Goal: Information Seeking & Learning: Learn about a topic

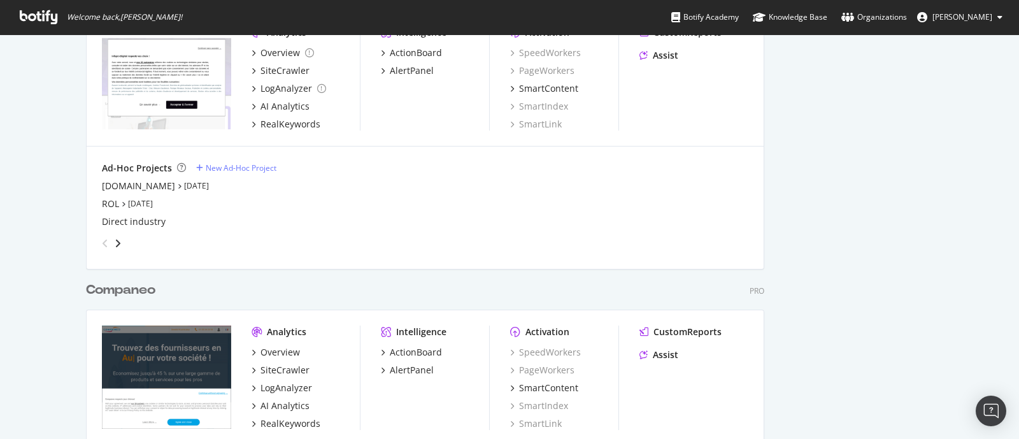
scroll to position [1863, 0]
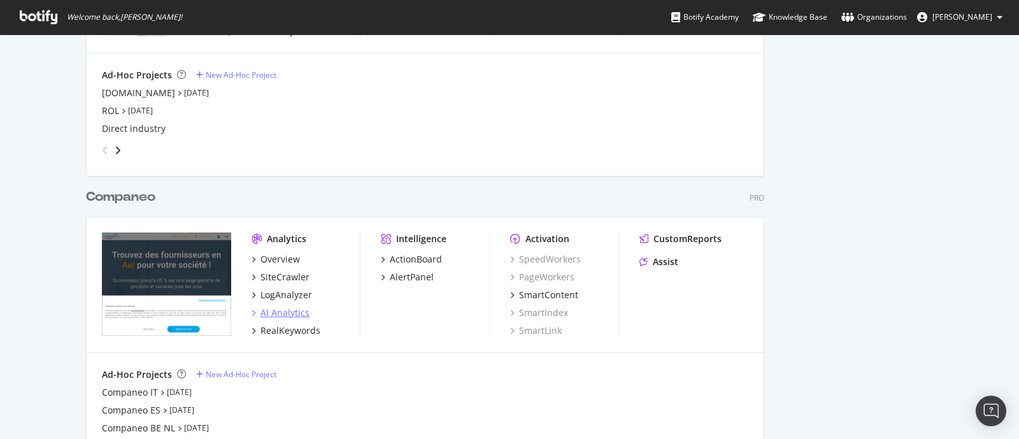
click at [265, 306] on div "AI Analytics" at bounding box center [285, 312] width 49 height 13
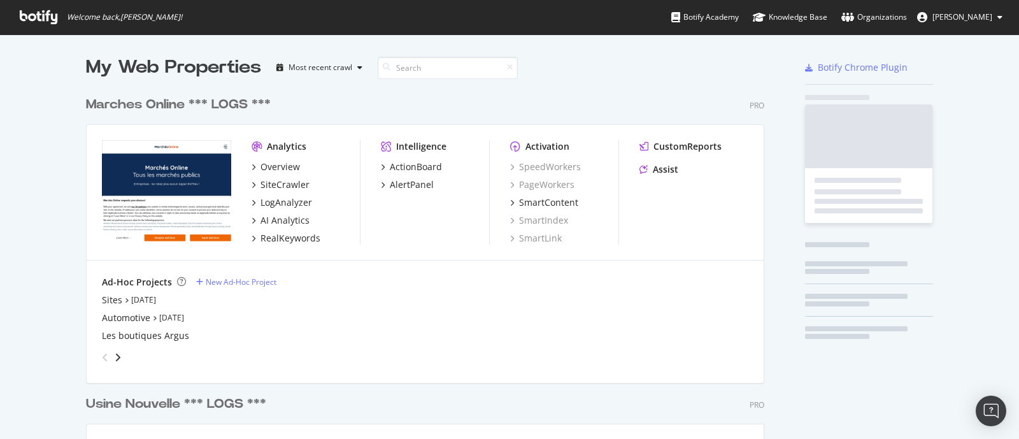
scroll to position [2911, 676]
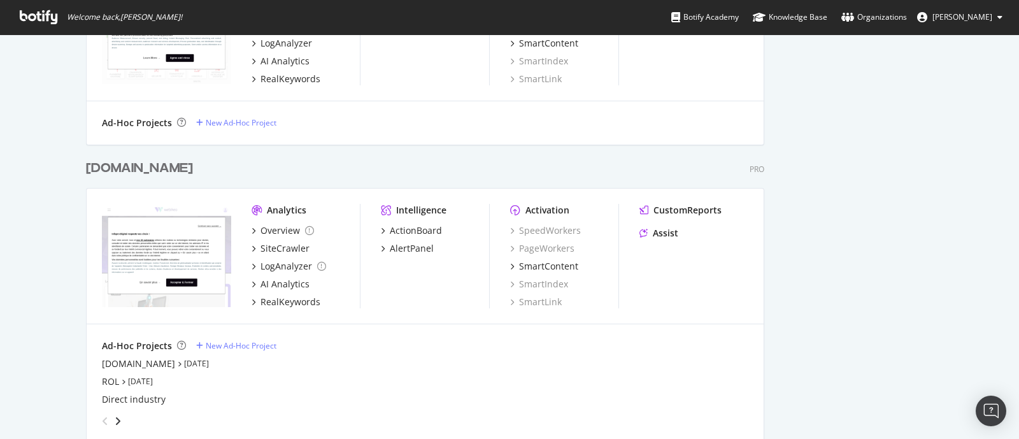
scroll to position [1911, 0]
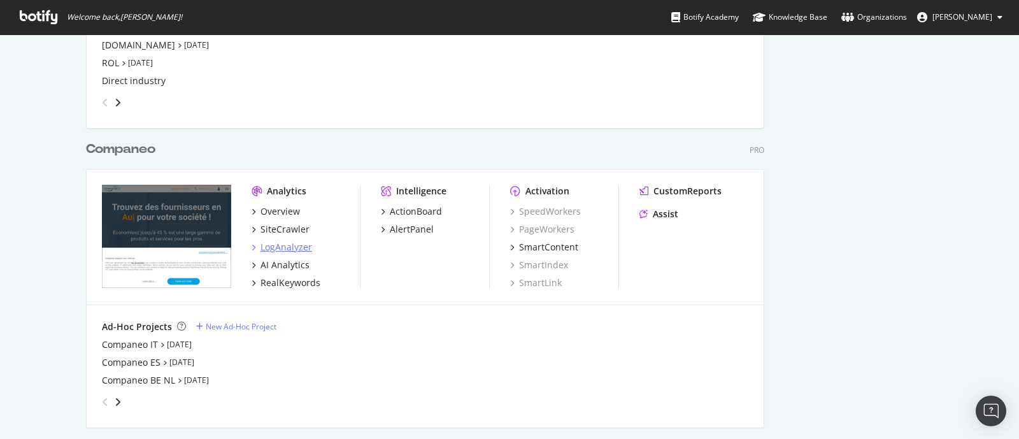
click at [269, 245] on div "LogAnalyzer" at bounding box center [287, 247] width 52 height 13
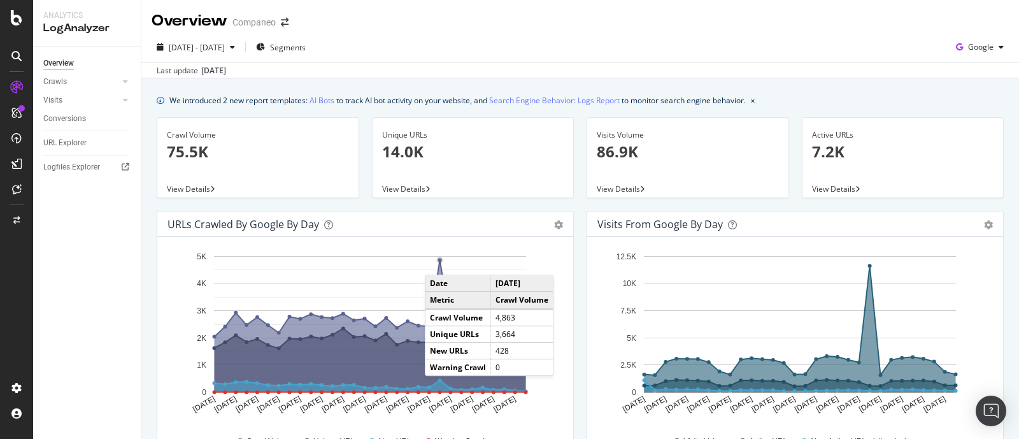
click at [438, 262] on circle "A chart." at bounding box center [440, 260] width 6 height 6
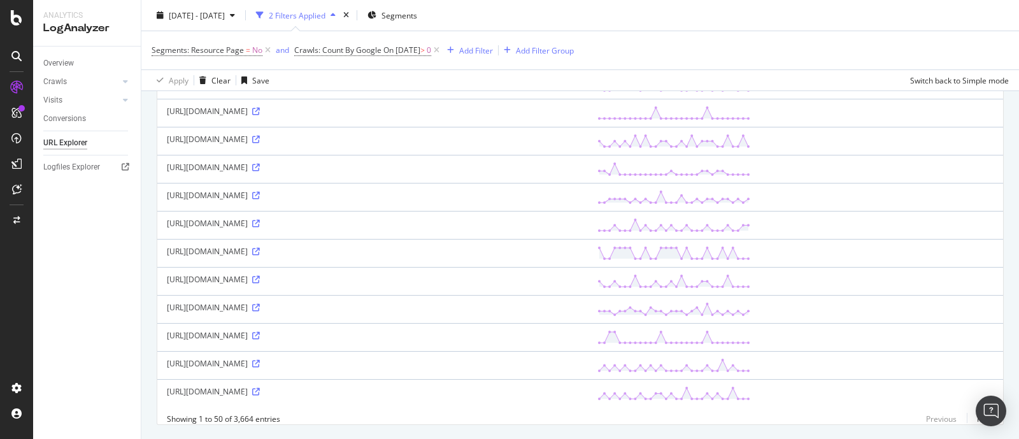
scroll to position [1261, 0]
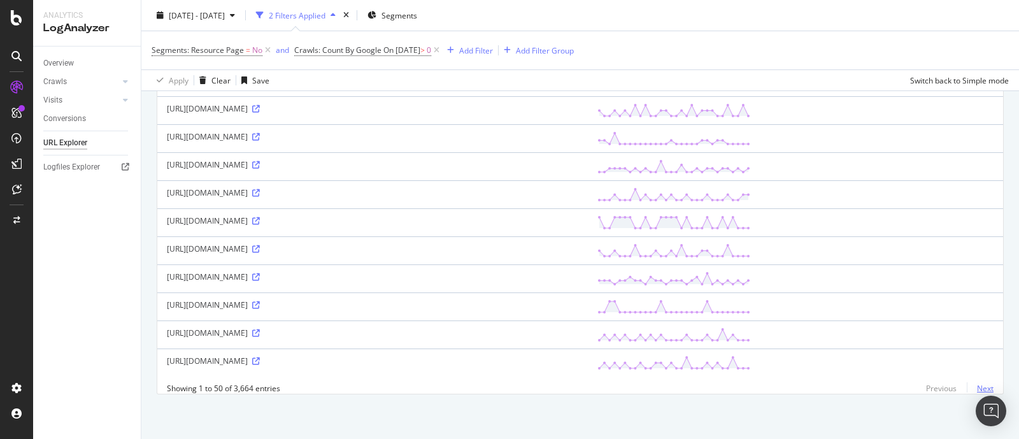
click at [971, 393] on link "Next" at bounding box center [980, 388] width 27 height 18
click at [968, 397] on link "Next" at bounding box center [980, 388] width 27 height 18
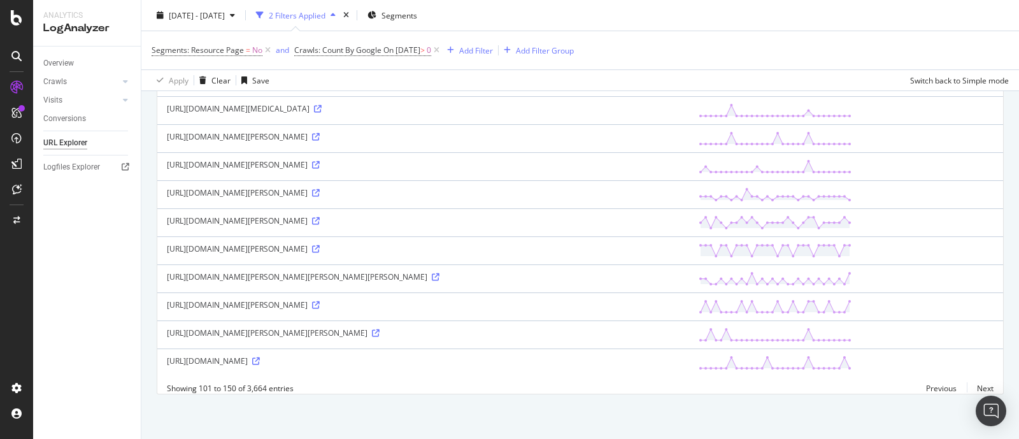
scroll to position [1340, 0]
click at [973, 390] on link "Next" at bounding box center [980, 388] width 27 height 18
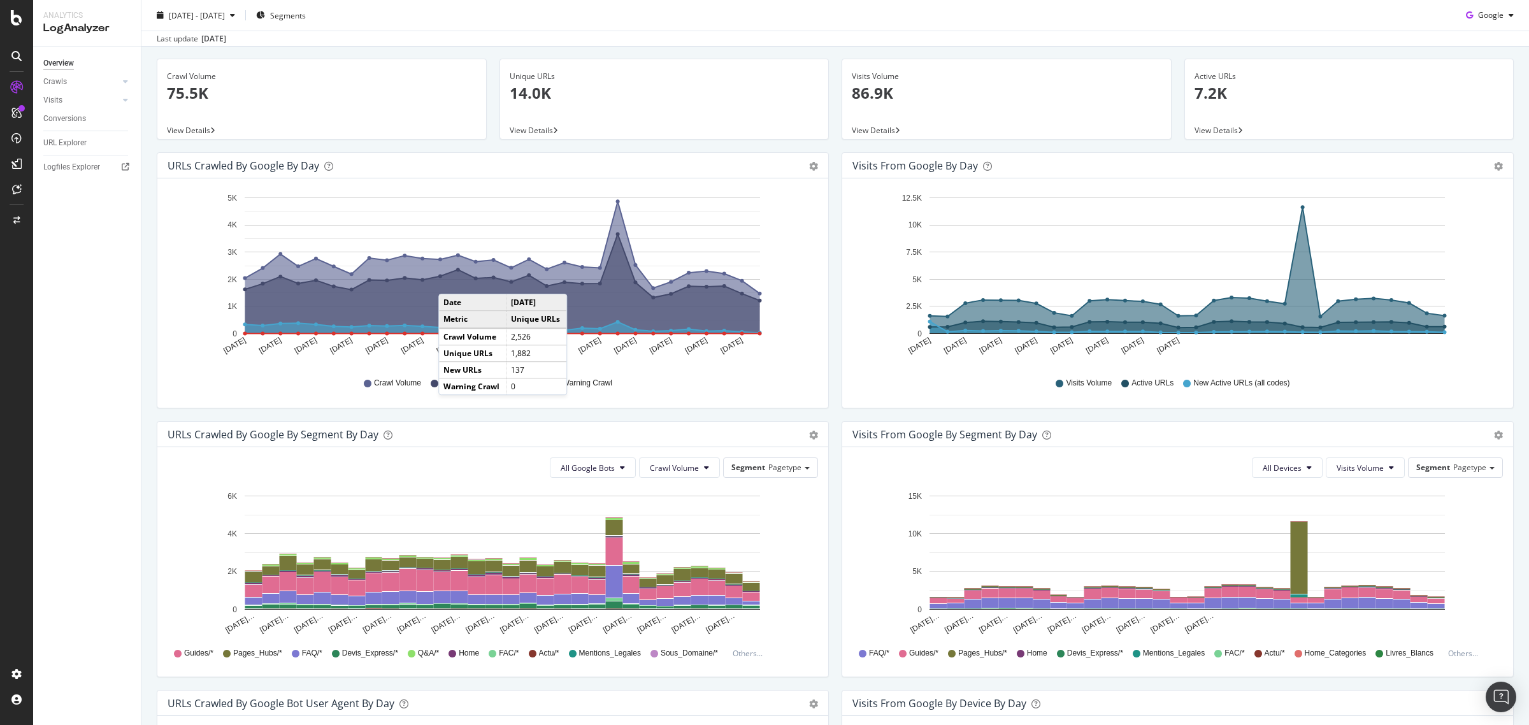
scroll to position [59, 0]
